Goal: Task Accomplishment & Management: Use online tool/utility

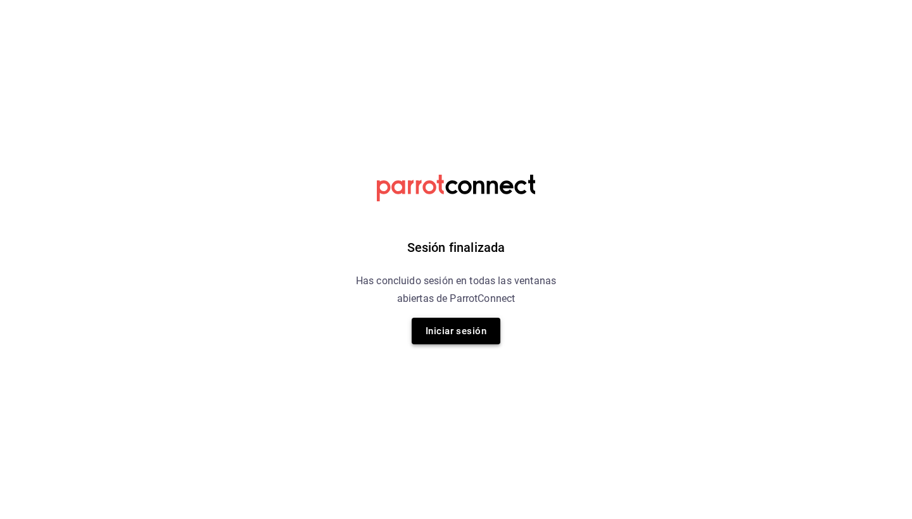
click at [442, 334] on button "Iniciar sesión" at bounding box center [455, 331] width 89 height 27
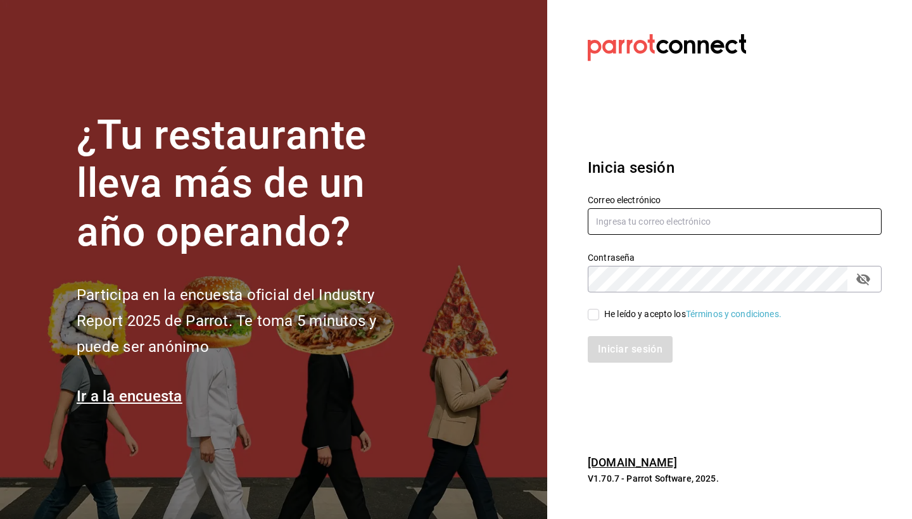
type input "brendagonzalezg8@gmail.com"
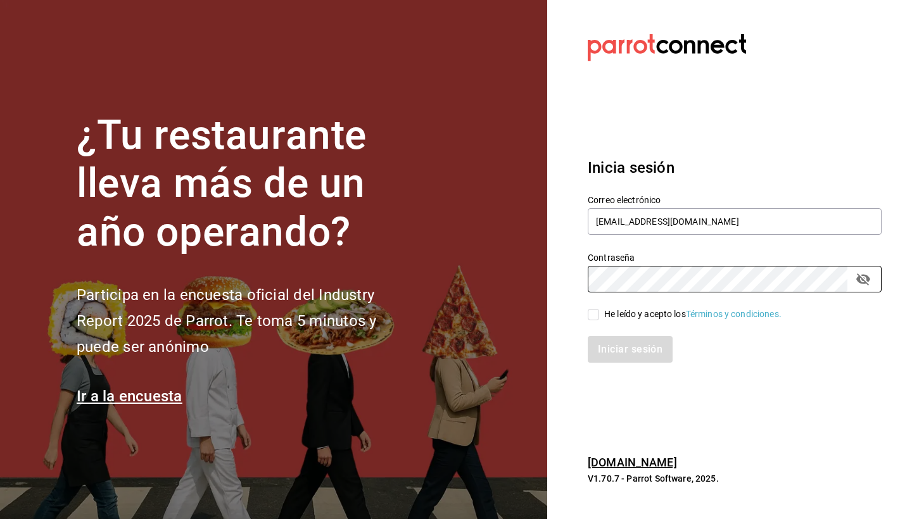
click at [594, 313] on input "He leído y acepto los Términos y condiciones." at bounding box center [592, 314] width 11 height 11
checkbox input "true"
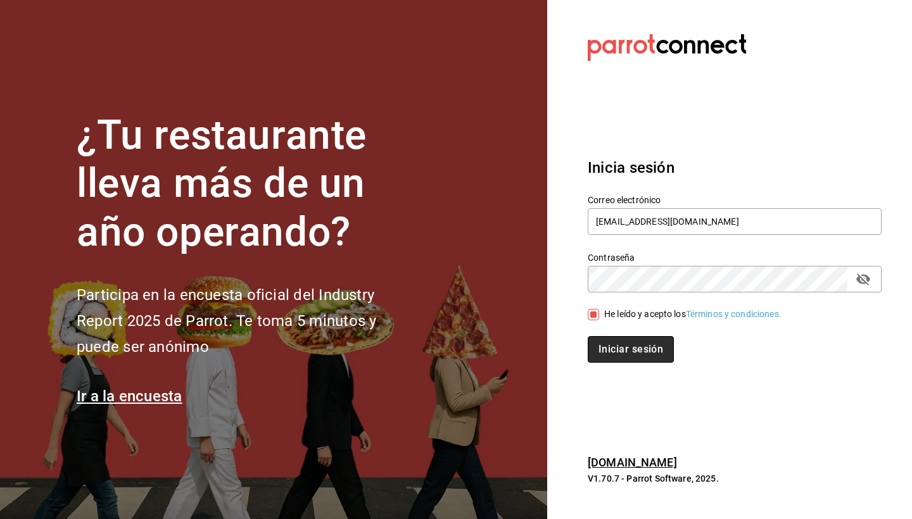
click at [613, 351] on button "Iniciar sesión" at bounding box center [630, 349] width 86 height 27
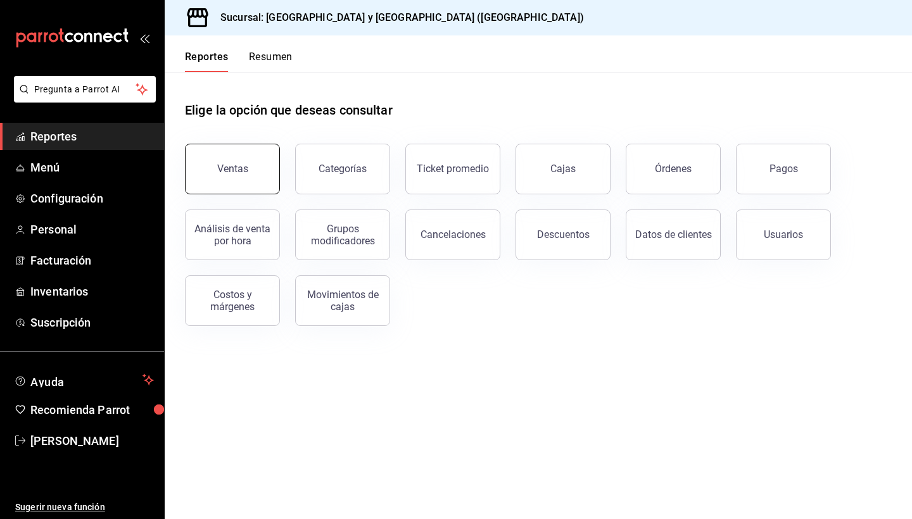
click at [244, 170] on div "Ventas" at bounding box center [232, 169] width 31 height 12
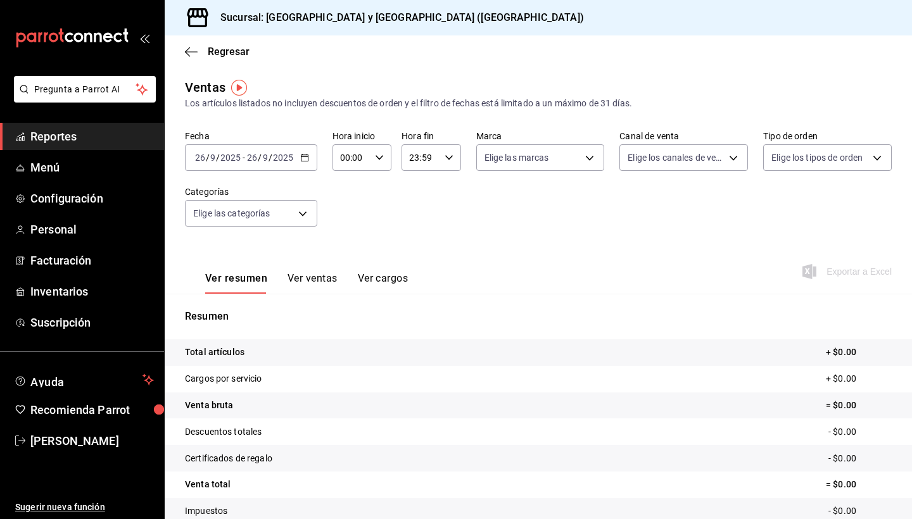
click at [303, 161] on \(Stroke\) "button" at bounding box center [305, 157] width 8 height 7
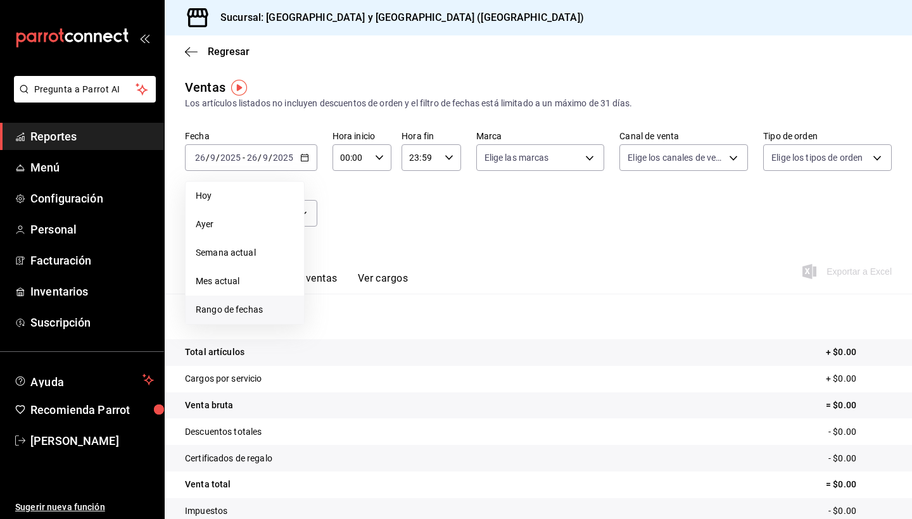
click at [249, 303] on span "Rango de fechas" at bounding box center [245, 309] width 98 height 13
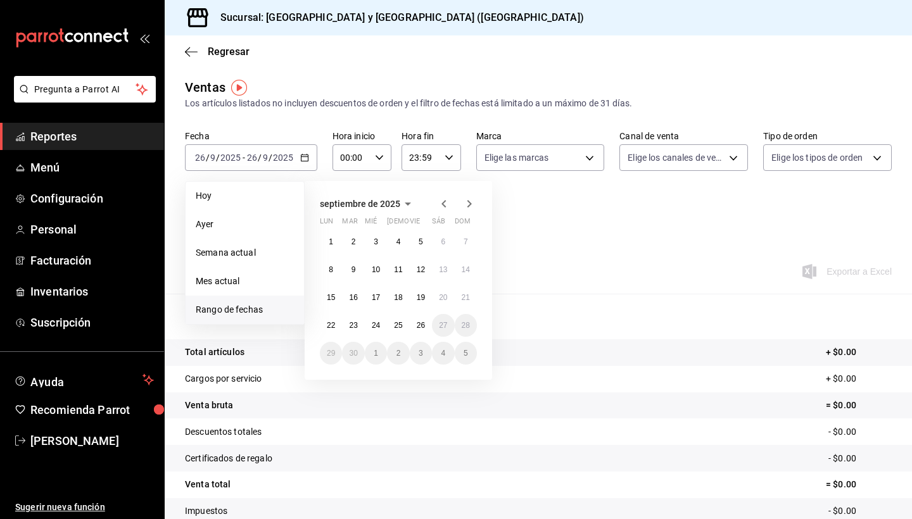
click at [444, 204] on icon "button" at bounding box center [443, 203] width 15 height 15
click at [422, 242] on abbr "1" at bounding box center [420, 241] width 4 height 9
click at [468, 353] on abbr "31" at bounding box center [465, 353] width 8 height 9
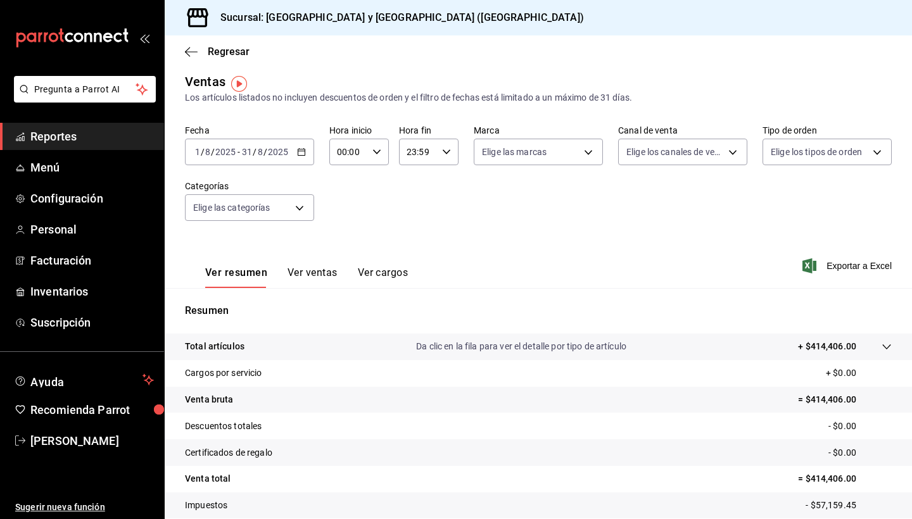
scroll to position [3, 0]
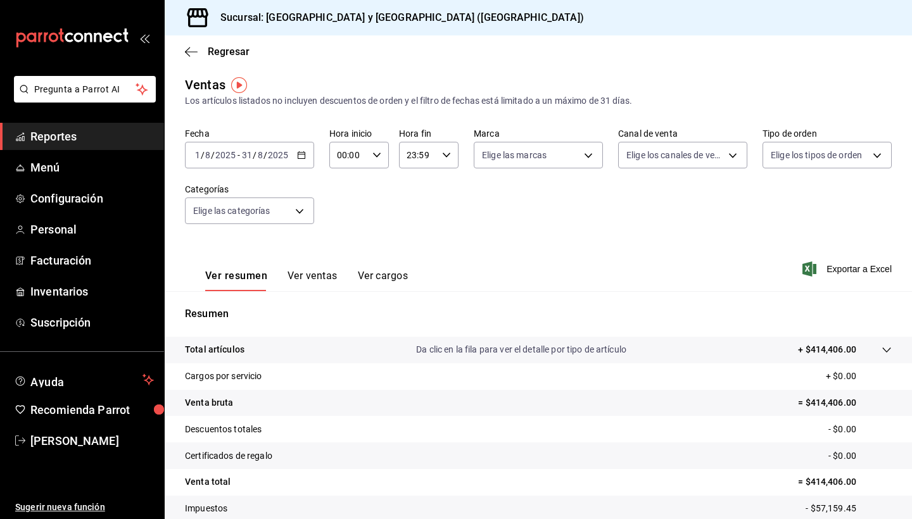
click at [299, 156] on icon "button" at bounding box center [301, 155] width 9 height 9
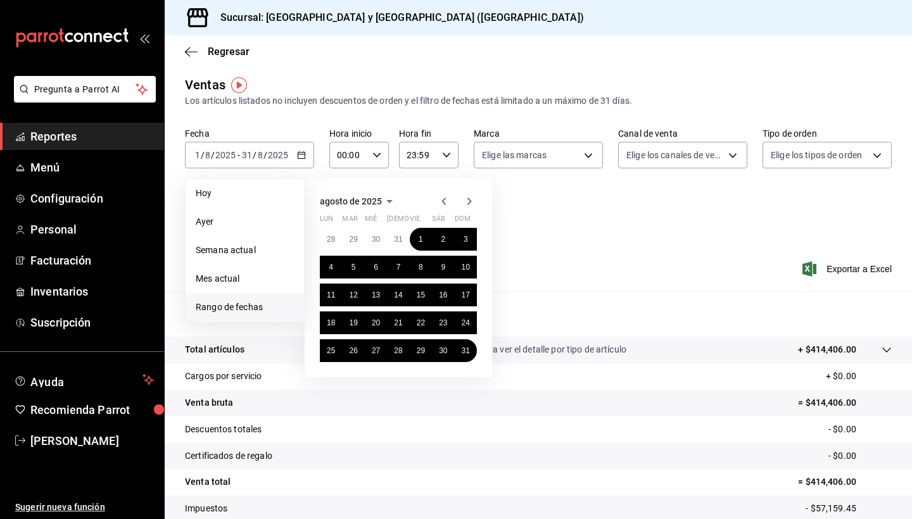
click at [467, 204] on icon "button" at bounding box center [469, 201] width 4 height 8
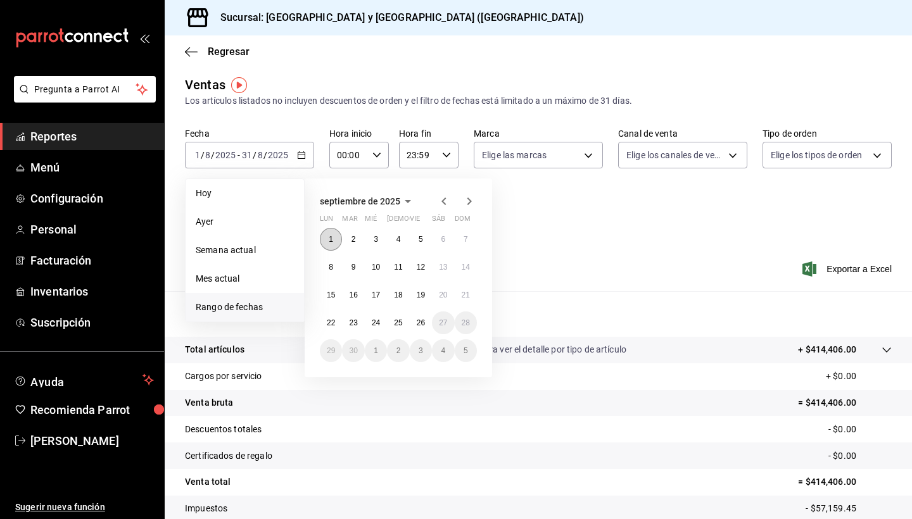
click at [332, 243] on abbr "1" at bounding box center [331, 239] width 4 height 9
click at [423, 325] on abbr "26" at bounding box center [421, 322] width 8 height 9
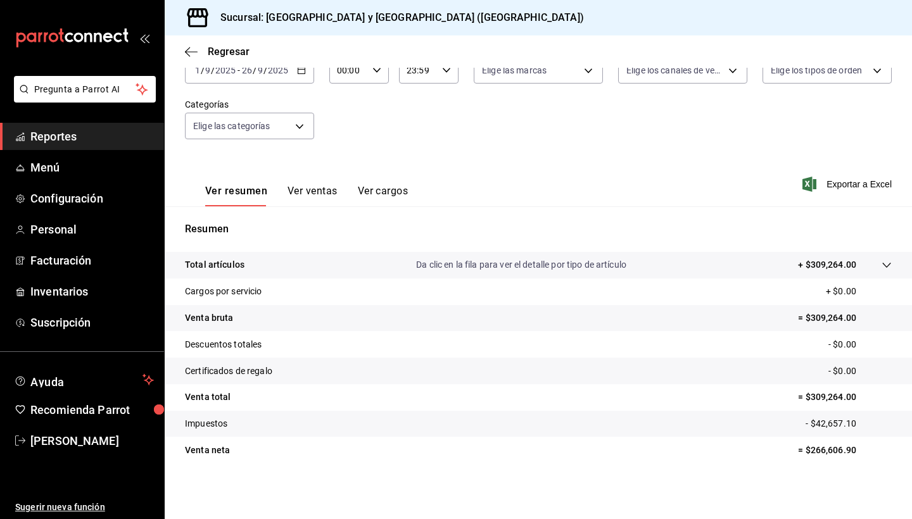
scroll to position [87, 0]
click at [61, 438] on span "[PERSON_NAME]" at bounding box center [91, 440] width 123 height 17
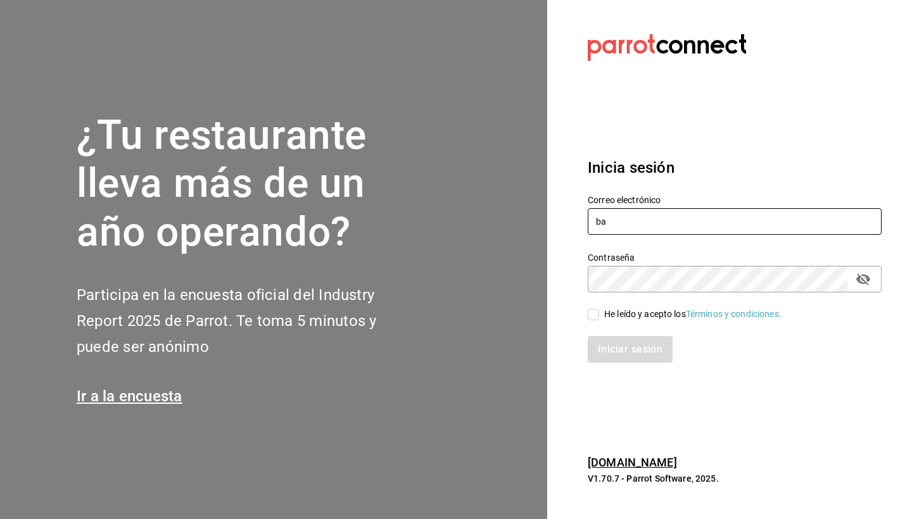
type input "[EMAIL_ADDRESS][DOMAIN_NAME]"
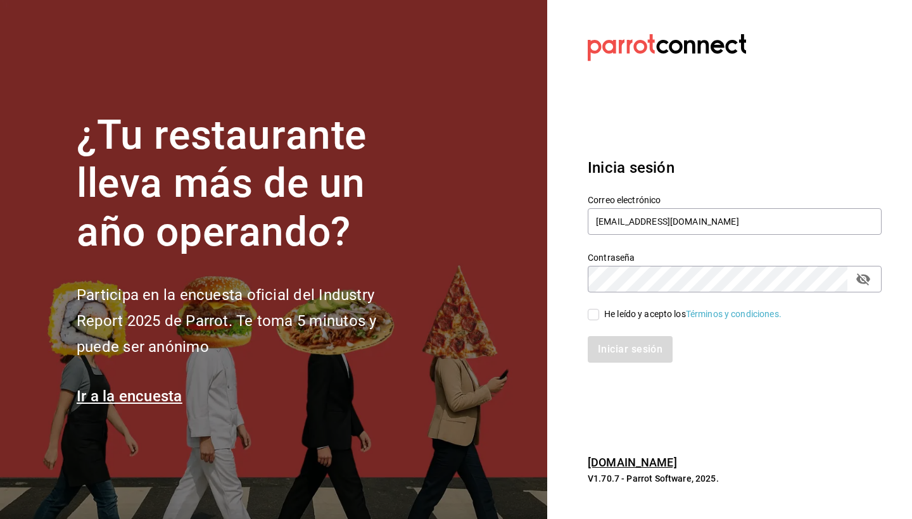
click at [594, 317] on input "He leído y acepto los Términos y condiciones." at bounding box center [592, 314] width 11 height 11
checkbox input "true"
click at [617, 353] on button "Iniciar sesión" at bounding box center [630, 349] width 86 height 27
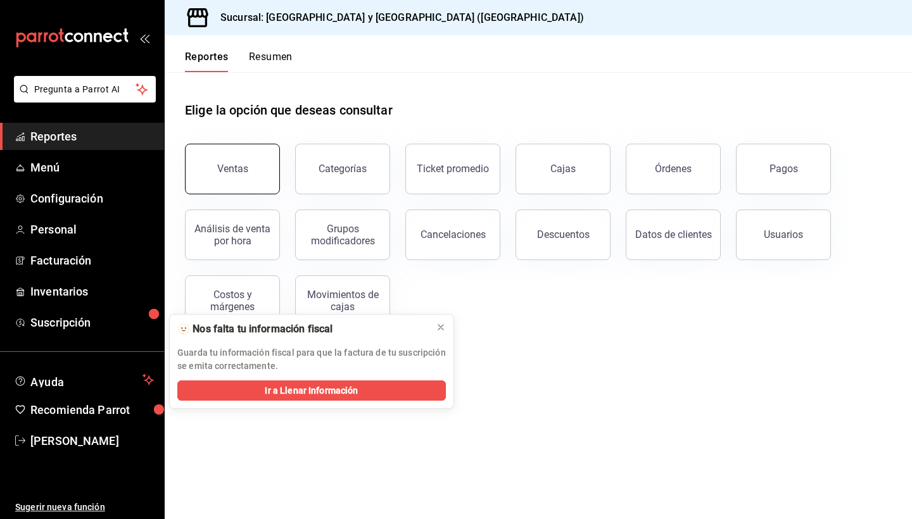
click at [229, 167] on div "Ventas" at bounding box center [232, 169] width 31 height 12
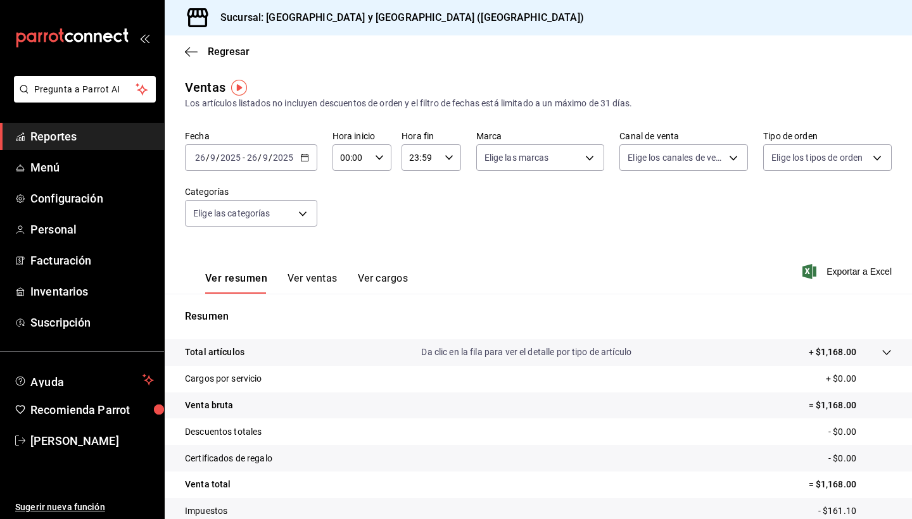
click at [306, 158] on icon "button" at bounding box center [304, 157] width 9 height 9
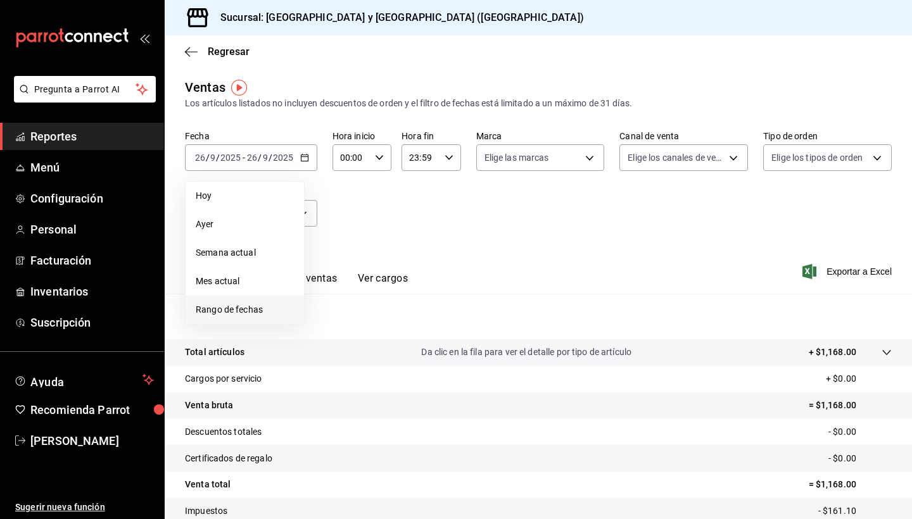
click at [249, 304] on span "Rango de fechas" at bounding box center [245, 309] width 98 height 13
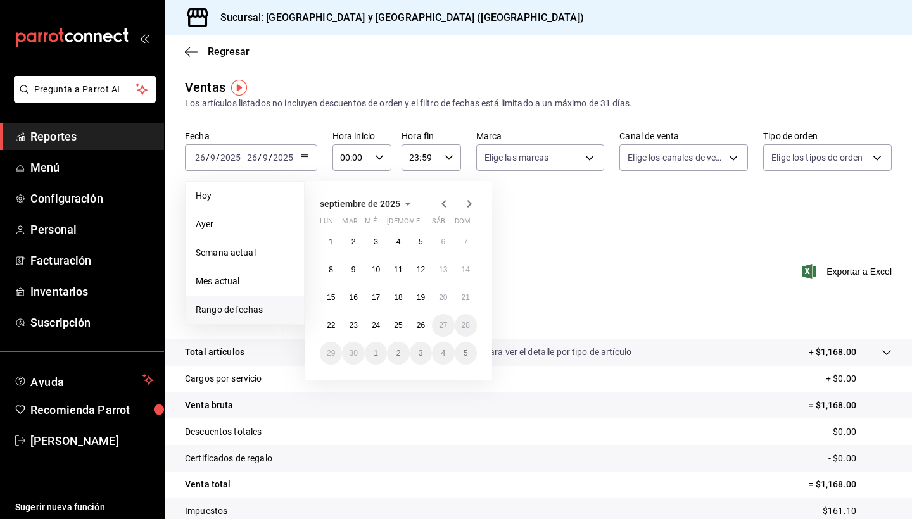
click at [442, 203] on icon "button" at bounding box center [443, 203] width 15 height 15
click at [467, 205] on icon "button" at bounding box center [468, 203] width 15 height 15
click at [332, 236] on button "1" at bounding box center [331, 241] width 22 height 23
click at [425, 324] on abbr "26" at bounding box center [421, 325] width 8 height 9
